Goal: Transaction & Acquisition: Obtain resource

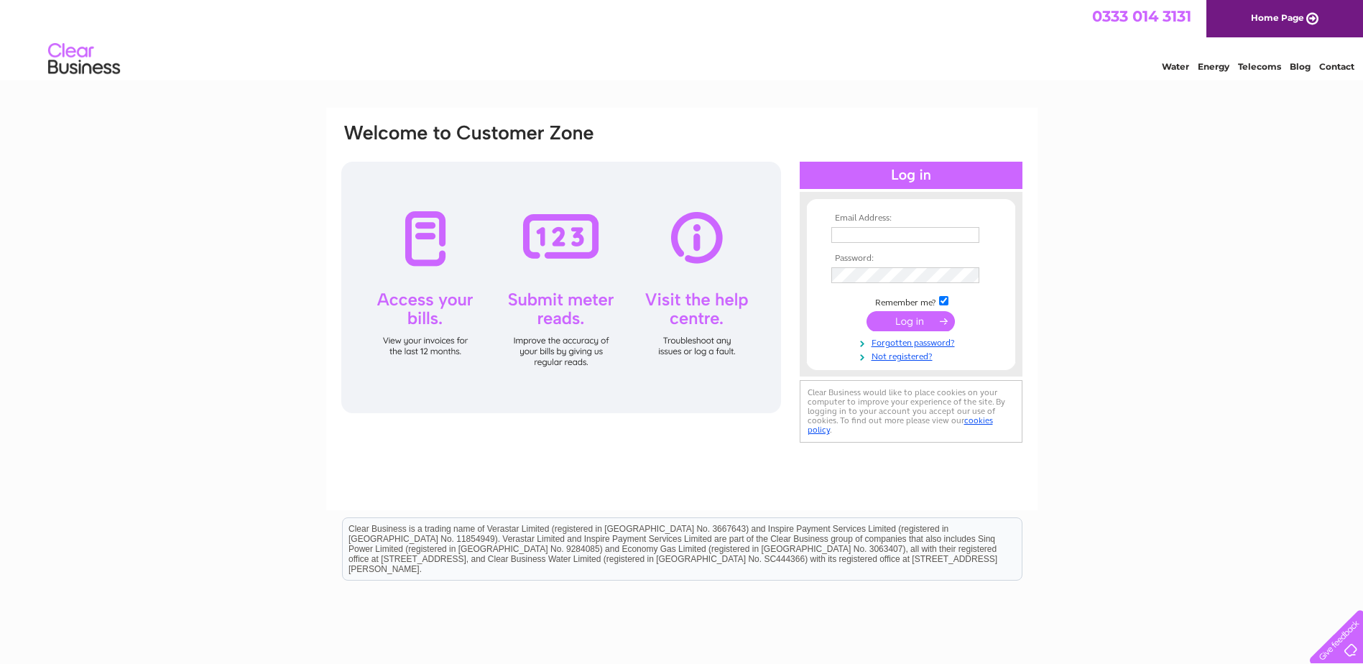
type input "[PERSON_NAME][EMAIL_ADDRESS][PERSON_NAME][DOMAIN_NAME]"
click at [918, 316] on input "submit" at bounding box center [911, 321] width 88 height 20
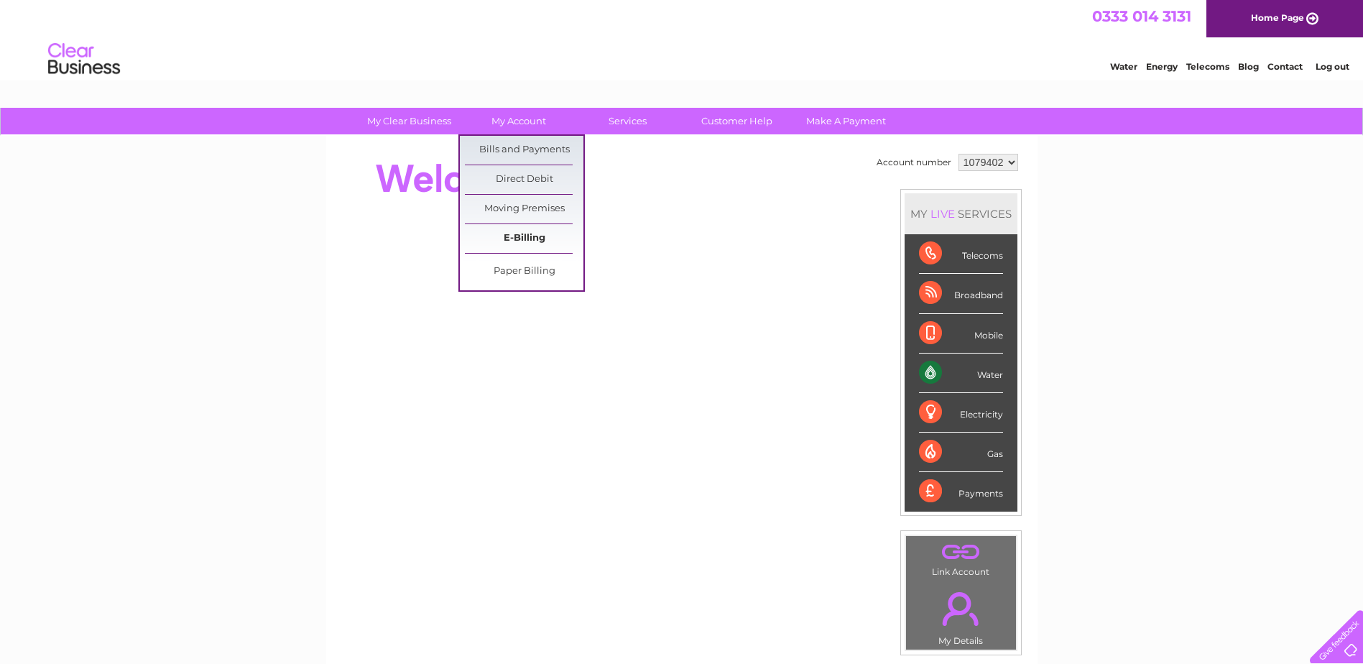
click at [515, 231] on link "E-Billing" at bounding box center [524, 238] width 119 height 29
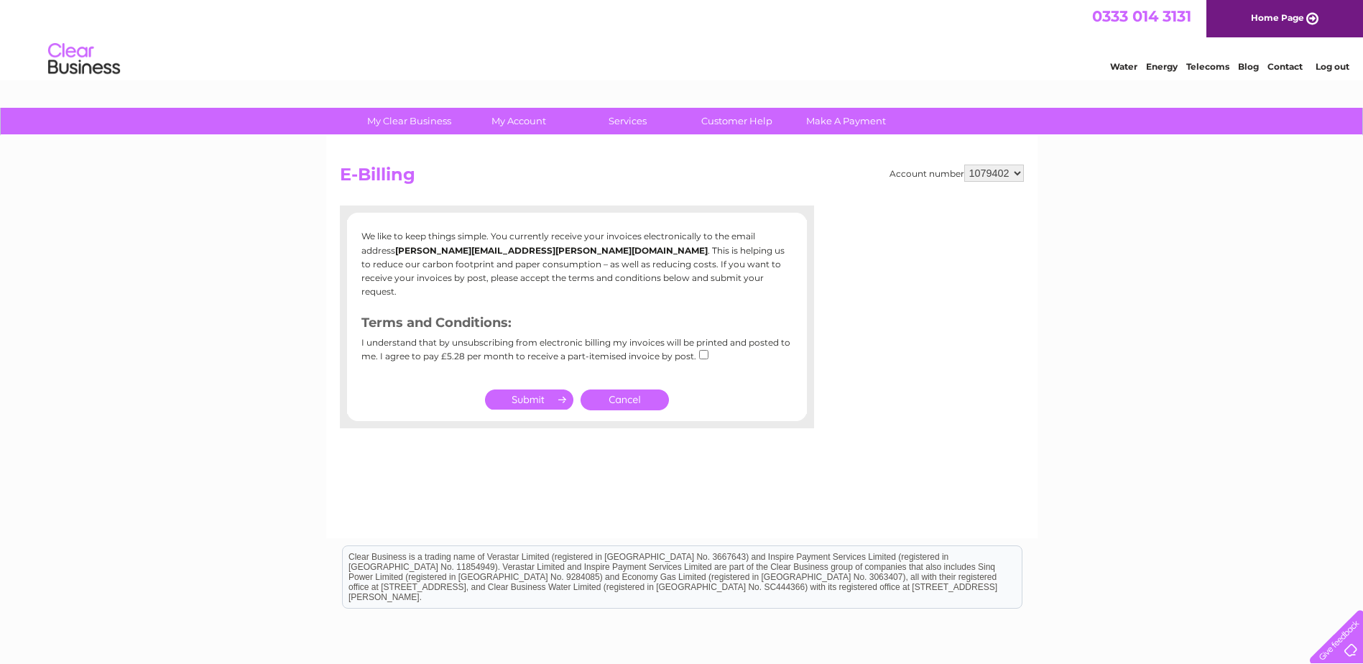
click at [627, 390] on link "Cancel" at bounding box center [625, 400] width 88 height 21
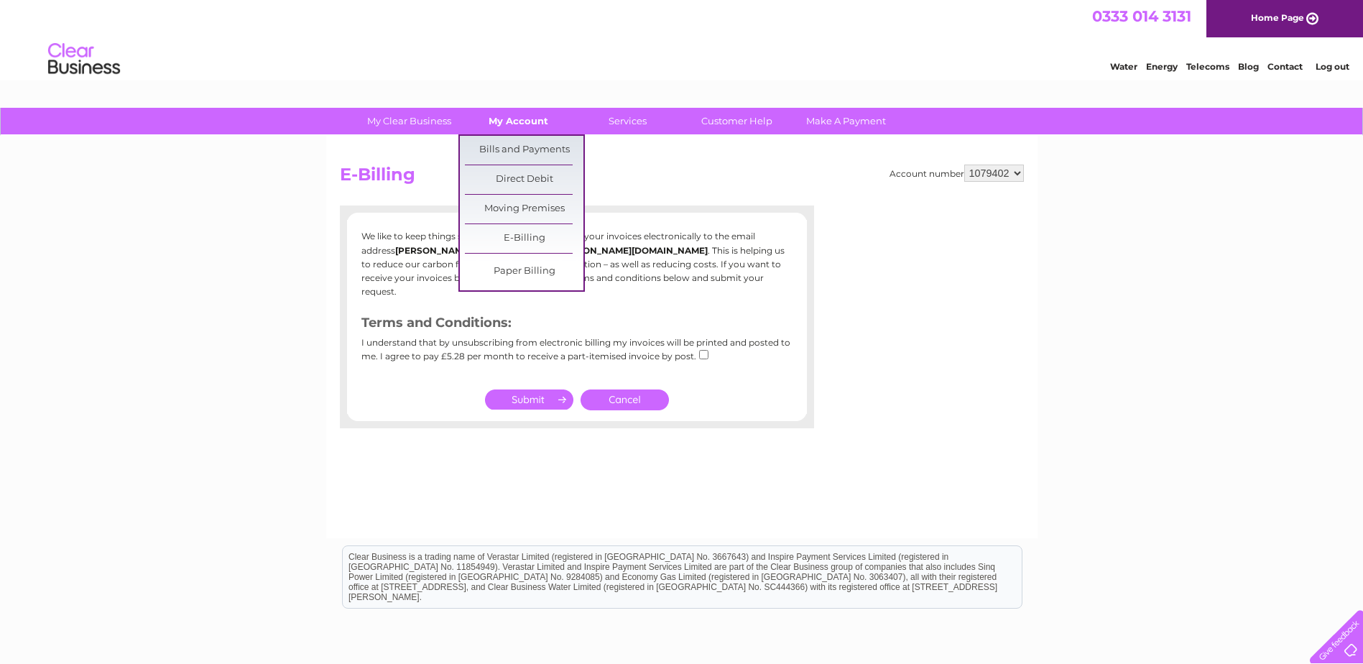
click at [524, 117] on link "My Account" at bounding box center [518, 121] width 119 height 27
click at [523, 149] on link "Bills and Payments" at bounding box center [524, 150] width 119 height 29
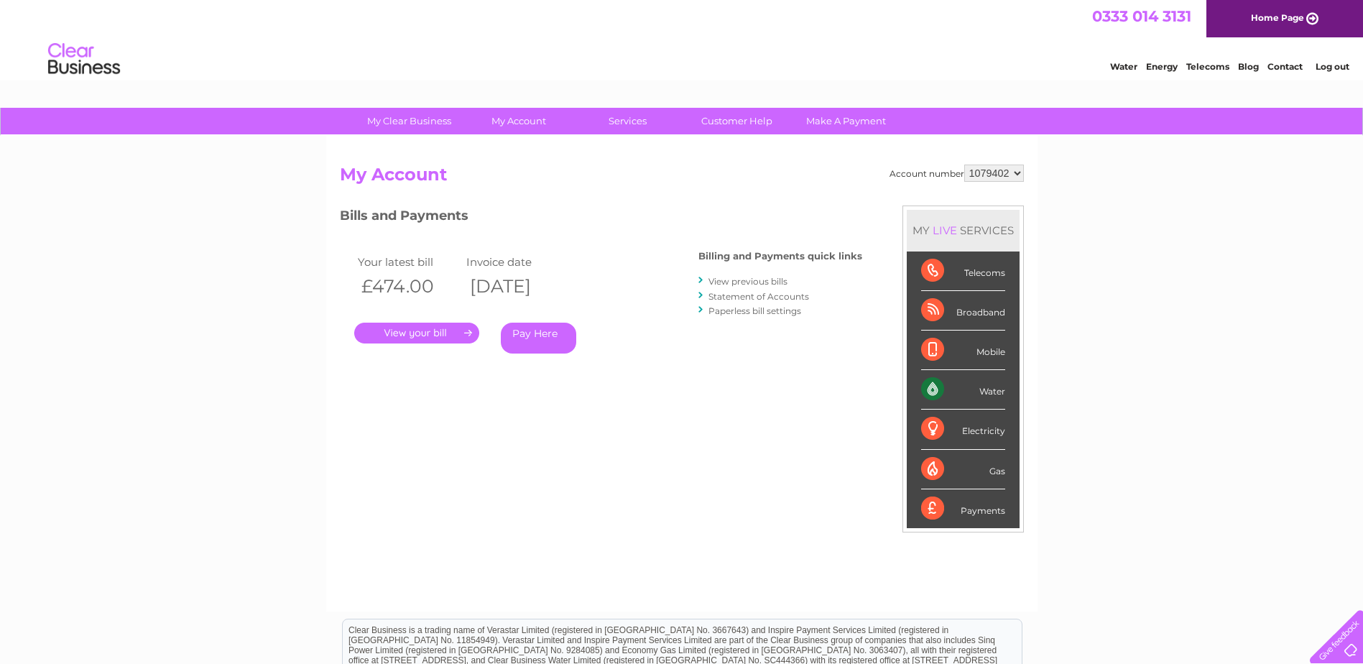
click at [463, 333] on link "." at bounding box center [416, 333] width 125 height 21
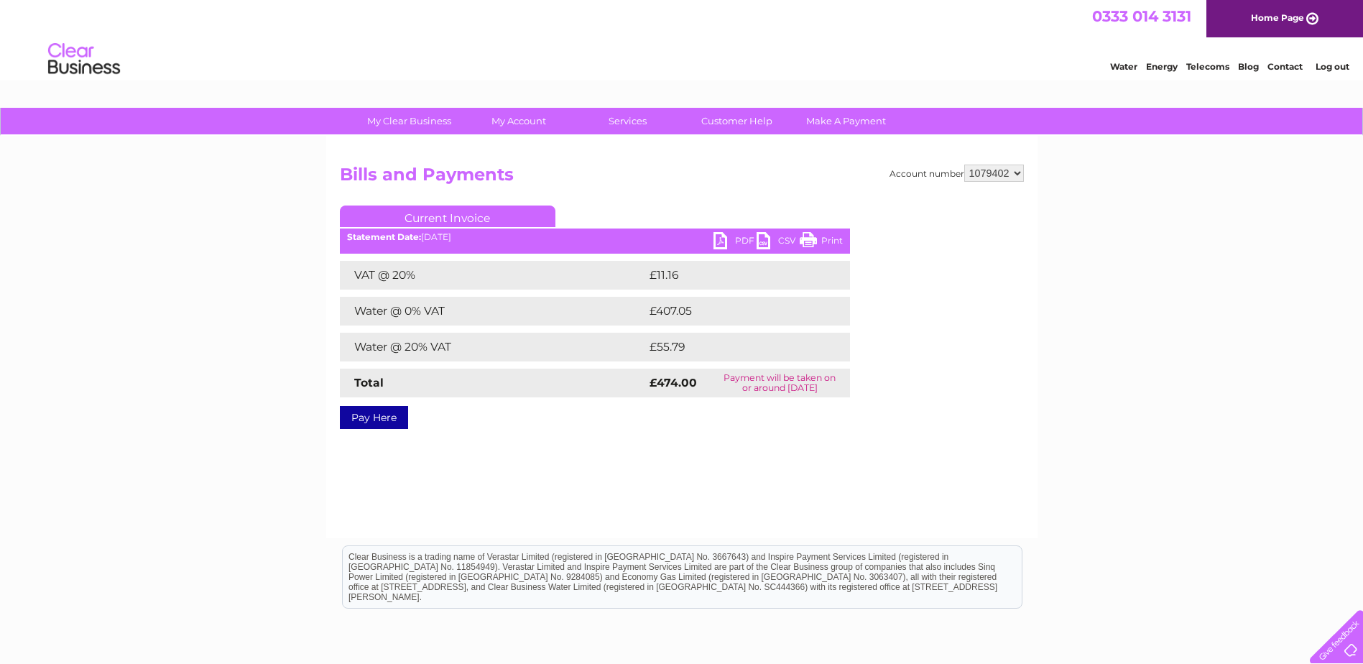
click at [738, 234] on link "PDF" at bounding box center [735, 242] width 43 height 21
